Goal: Task Accomplishment & Management: Manage account settings

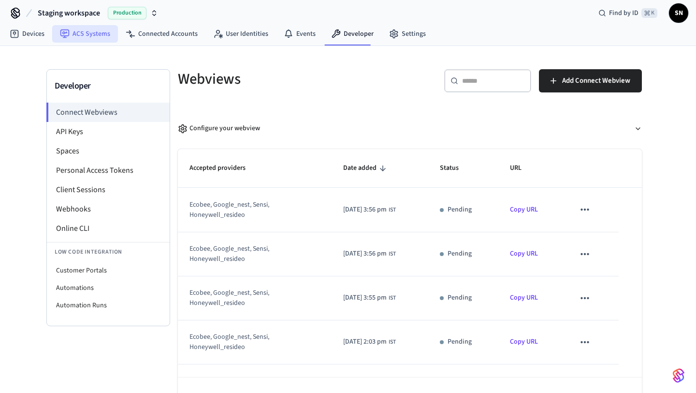
click at [94, 31] on link "ACS Systems" at bounding box center [85, 33] width 66 height 17
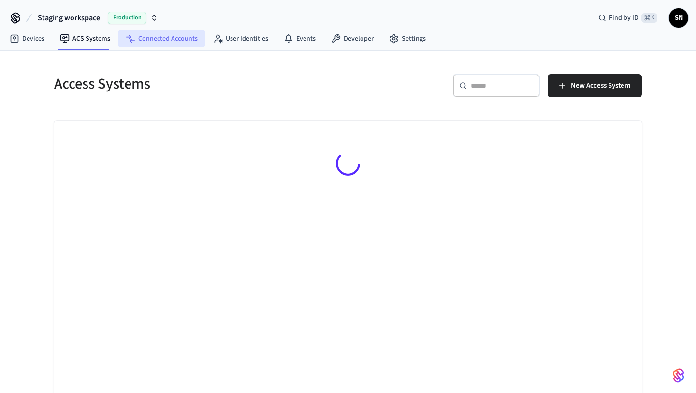
click at [161, 38] on link "Connected Accounts" at bounding box center [162, 38] width 88 height 17
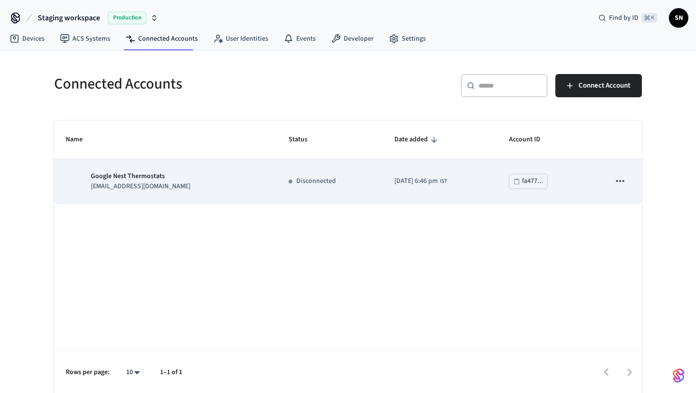
click at [617, 182] on icon "sticky table" at bounding box center [620, 181] width 13 height 13
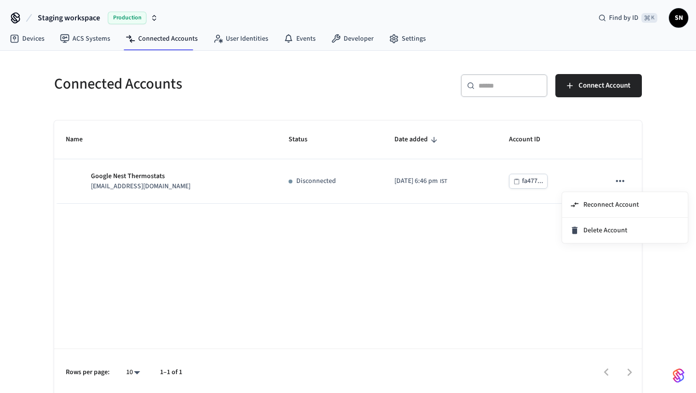
click at [470, 226] on div at bounding box center [348, 196] width 696 height 393
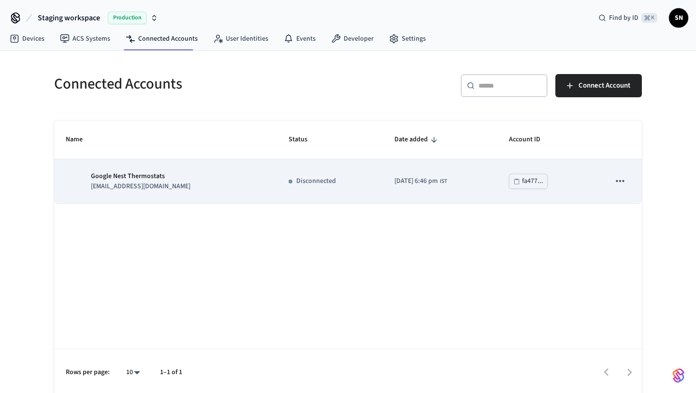
click at [156, 172] on p "Google Nest Thermostats" at bounding box center [141, 176] width 100 height 10
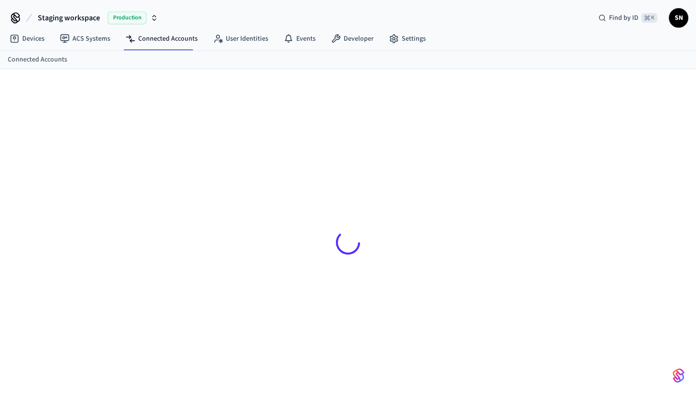
click at [207, 178] on div at bounding box center [347, 242] width 603 height 300
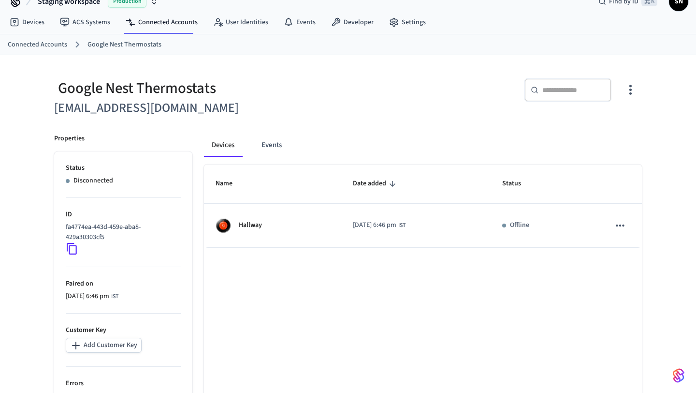
scroll to position [87, 0]
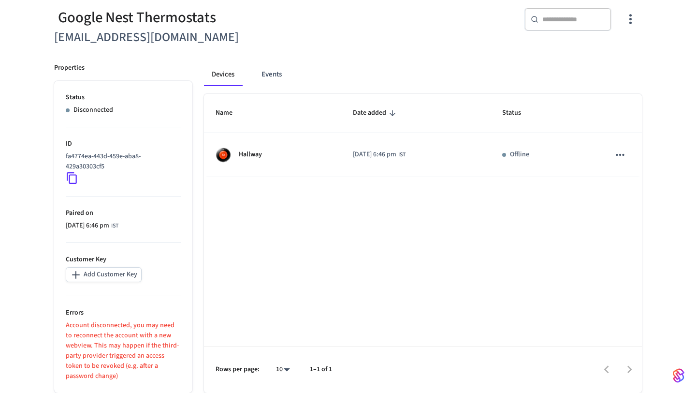
click at [125, 344] on p "Account disconnected, you may need to reconnect the account with a new webview.…" at bounding box center [123, 350] width 115 height 61
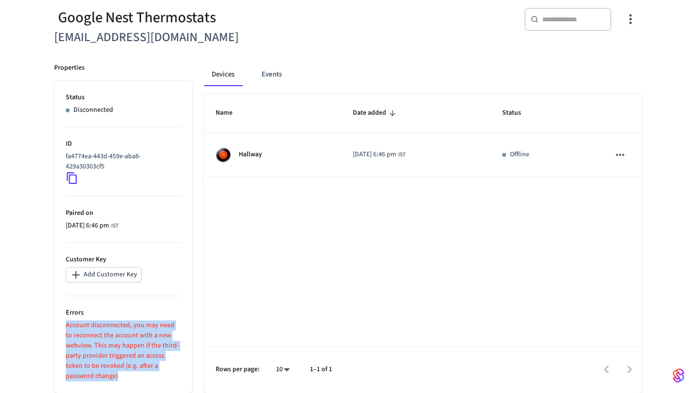
drag, startPoint x: 115, startPoint y: 380, endPoint x: 56, endPoint y: 320, distance: 84.4
click at [56, 320] on ul "Status Disconnected ID fa4774ea-443d-459e-aba8-429a30303cf5 Paired on [DATE] 6:…" at bounding box center [123, 237] width 138 height 312
copy p "Account disconnected, you may need to reconnect the account with a new webview.…"
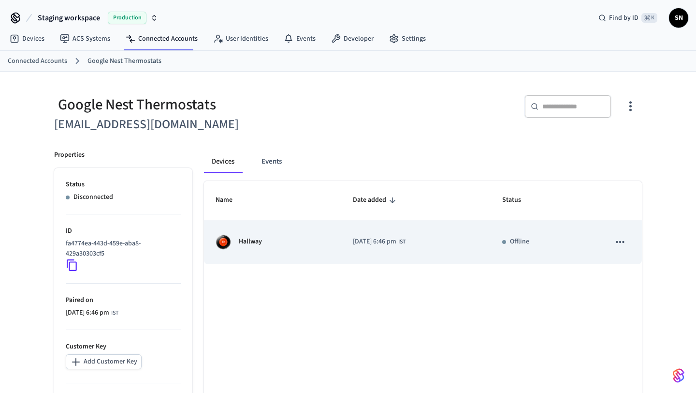
click at [618, 237] on icon "sticky table" at bounding box center [620, 241] width 13 height 13
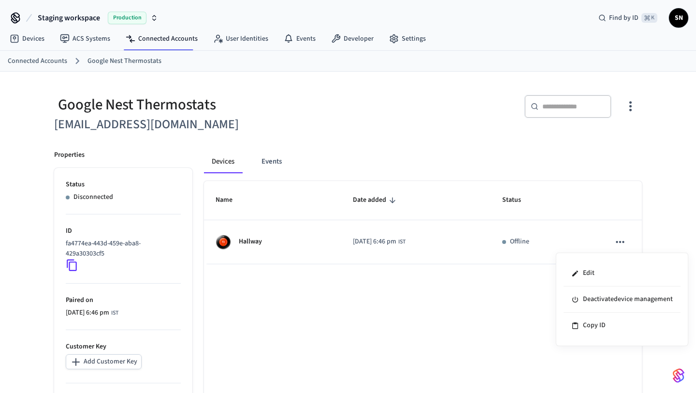
click at [516, 314] on div at bounding box center [348, 196] width 696 height 393
click at [86, 33] on link "ACS Systems" at bounding box center [85, 38] width 66 height 17
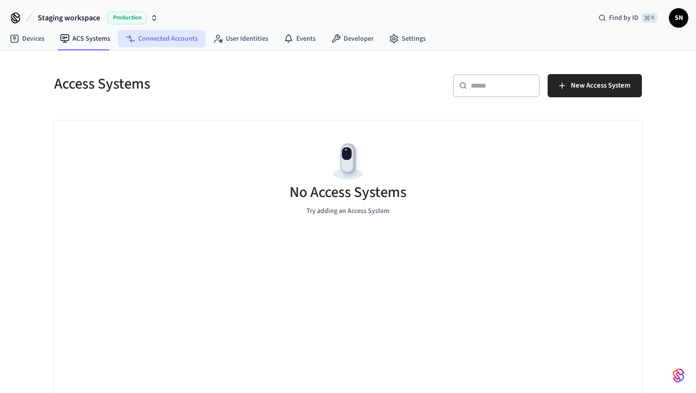
click at [179, 34] on link "Connected Accounts" at bounding box center [162, 38] width 88 height 17
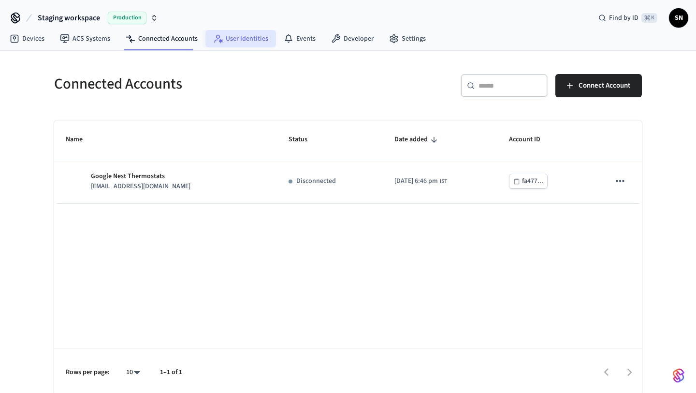
click at [232, 37] on link "User Identities" at bounding box center [240, 38] width 71 height 17
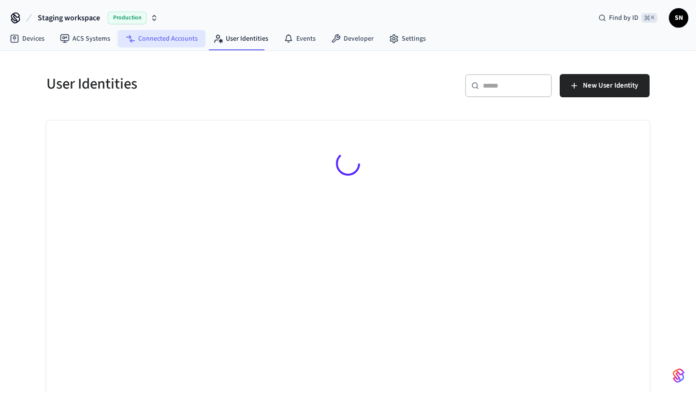
click at [179, 41] on link "Connected Accounts" at bounding box center [162, 38] width 88 height 17
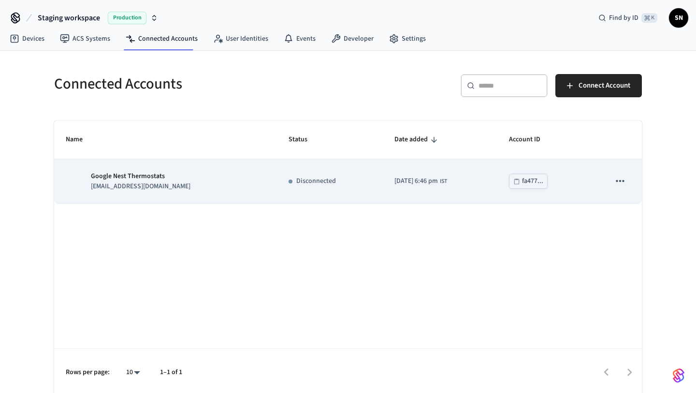
click at [164, 176] on div "Google Nest Thermostats [EMAIL_ADDRESS][DOMAIN_NAME]" at bounding box center [166, 181] width 200 height 20
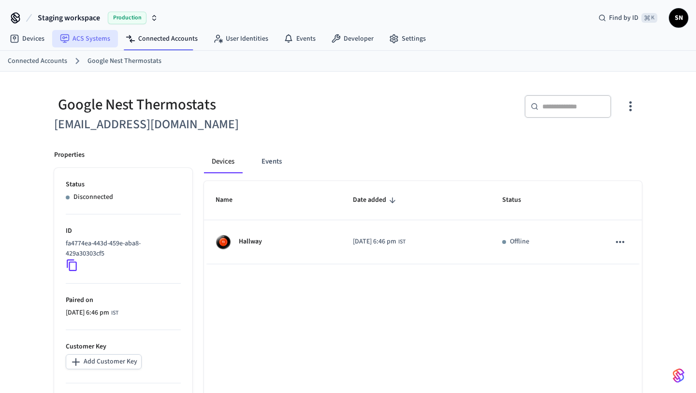
click at [98, 42] on link "ACS Systems" at bounding box center [85, 38] width 66 height 17
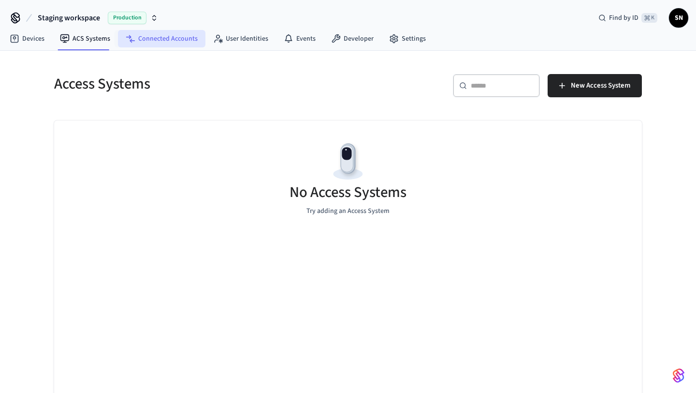
click at [145, 44] on link "Connected Accounts" at bounding box center [162, 38] width 88 height 17
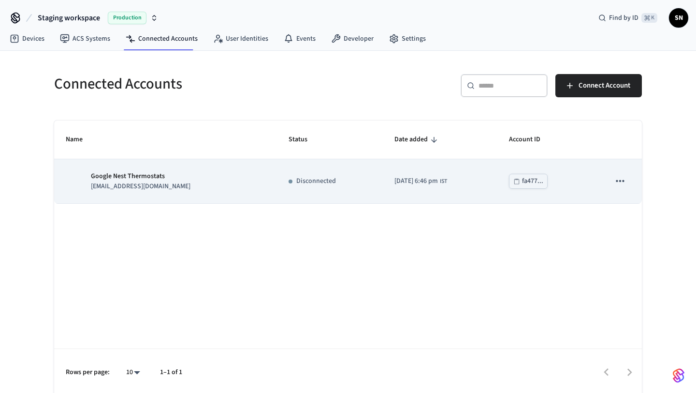
click at [617, 183] on icon "sticky table" at bounding box center [620, 181] width 13 height 13
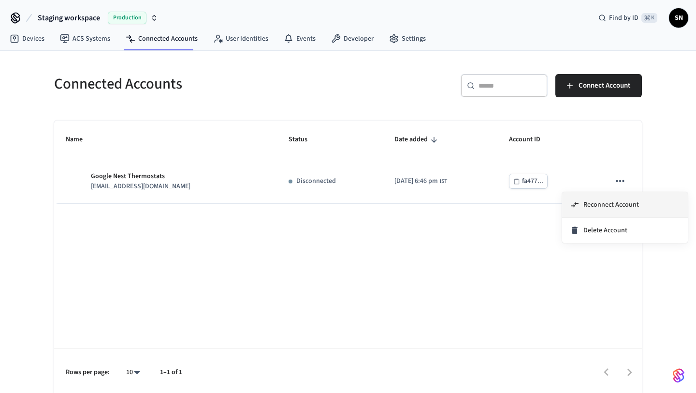
click at [601, 199] on li "Reconnect Account" at bounding box center [625, 205] width 126 height 26
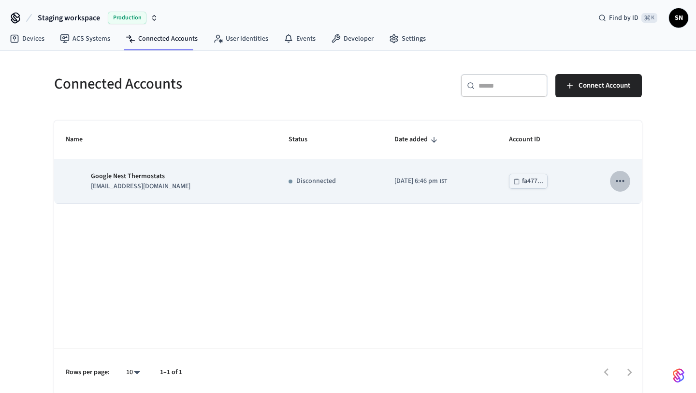
click at [623, 179] on icon "sticky table" at bounding box center [620, 181] width 13 height 13
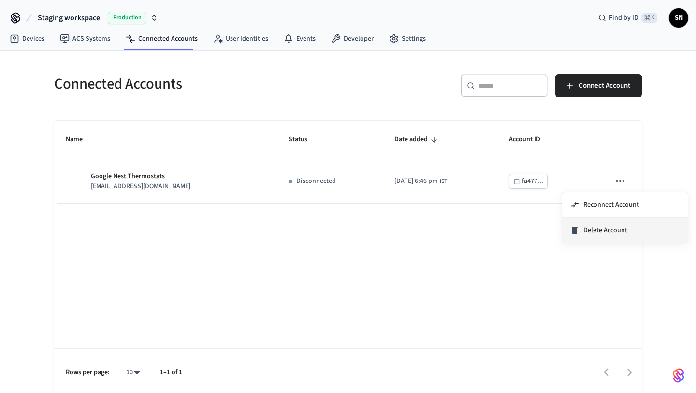
click at [601, 229] on span "Delete Account" at bounding box center [606, 230] width 44 height 10
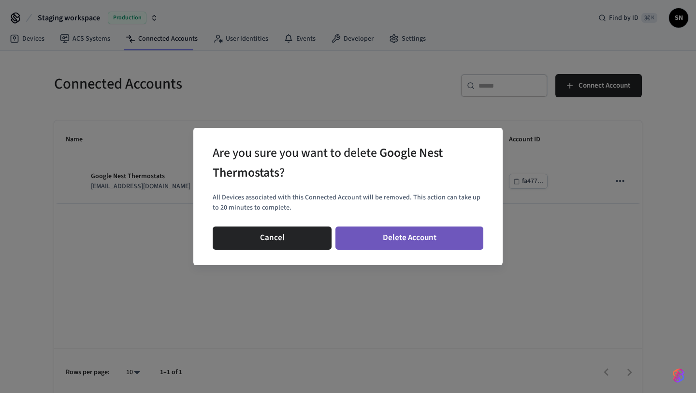
click at [407, 240] on button "Delete Account" at bounding box center [410, 237] width 148 height 23
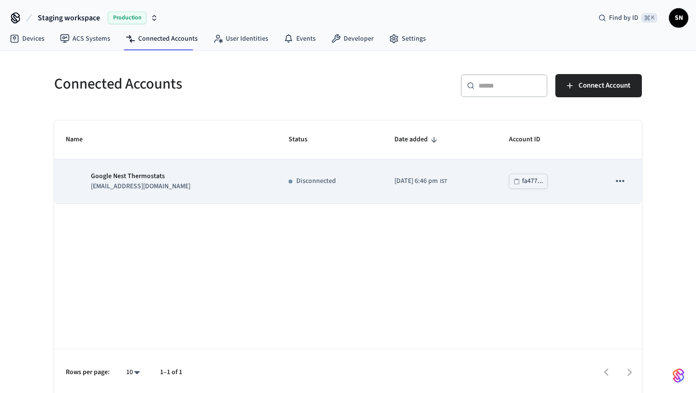
click at [623, 183] on icon "sticky table" at bounding box center [620, 181] width 13 height 13
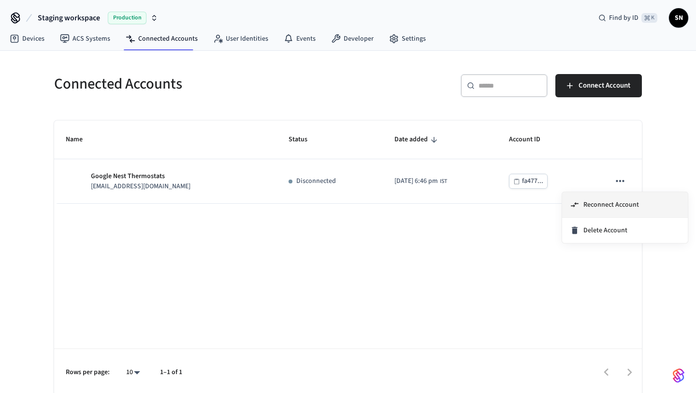
click at [612, 205] on span "Reconnect Account" at bounding box center [612, 205] width 56 height 10
